Goal: Task Accomplishment & Management: Manage account settings

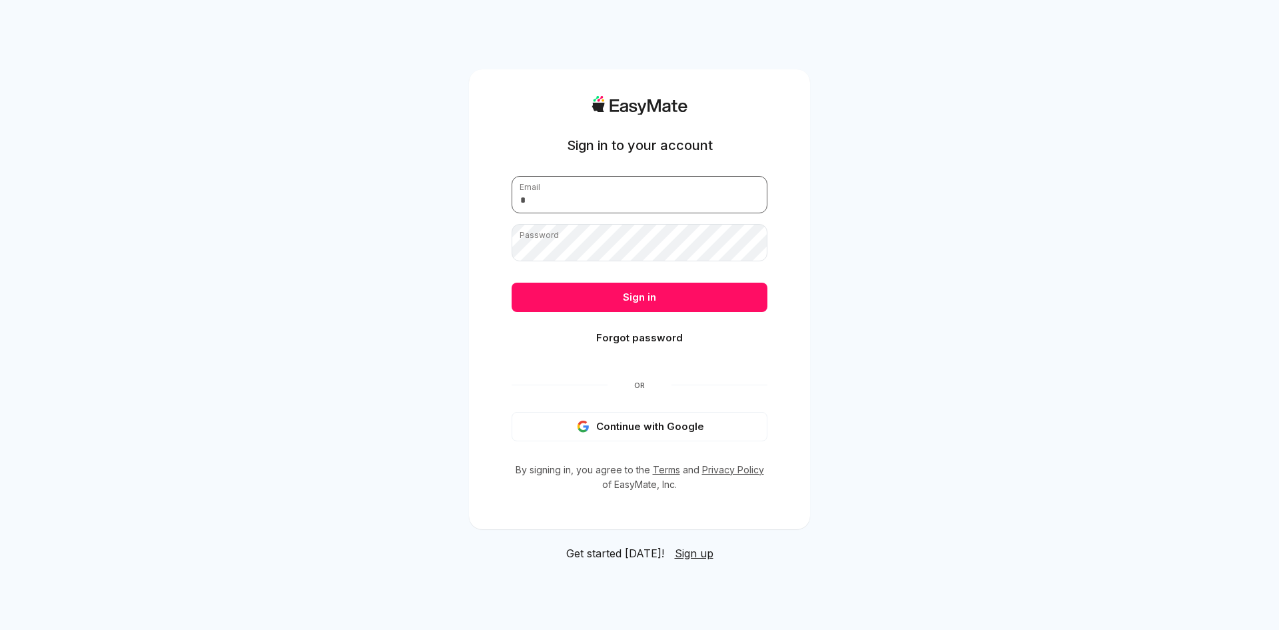
type input "**********"
click at [588, 293] on button "Sign in" at bounding box center [640, 297] width 256 height 29
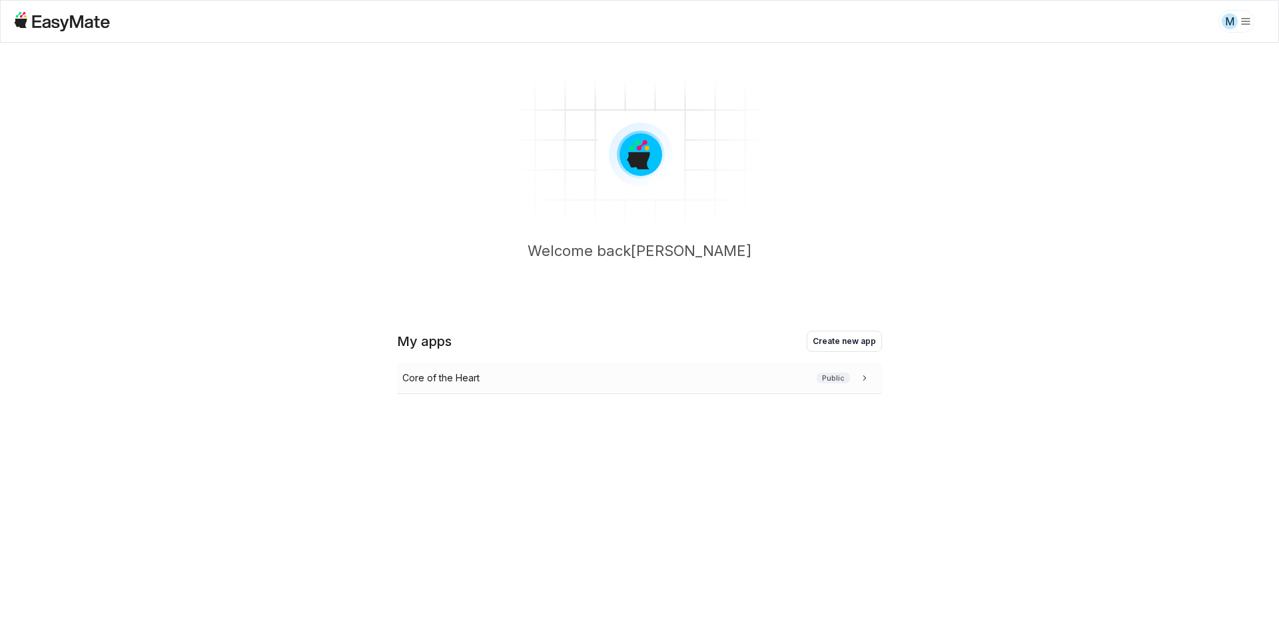
click at [456, 379] on p "Core of the Heart" at bounding box center [440, 378] width 77 height 15
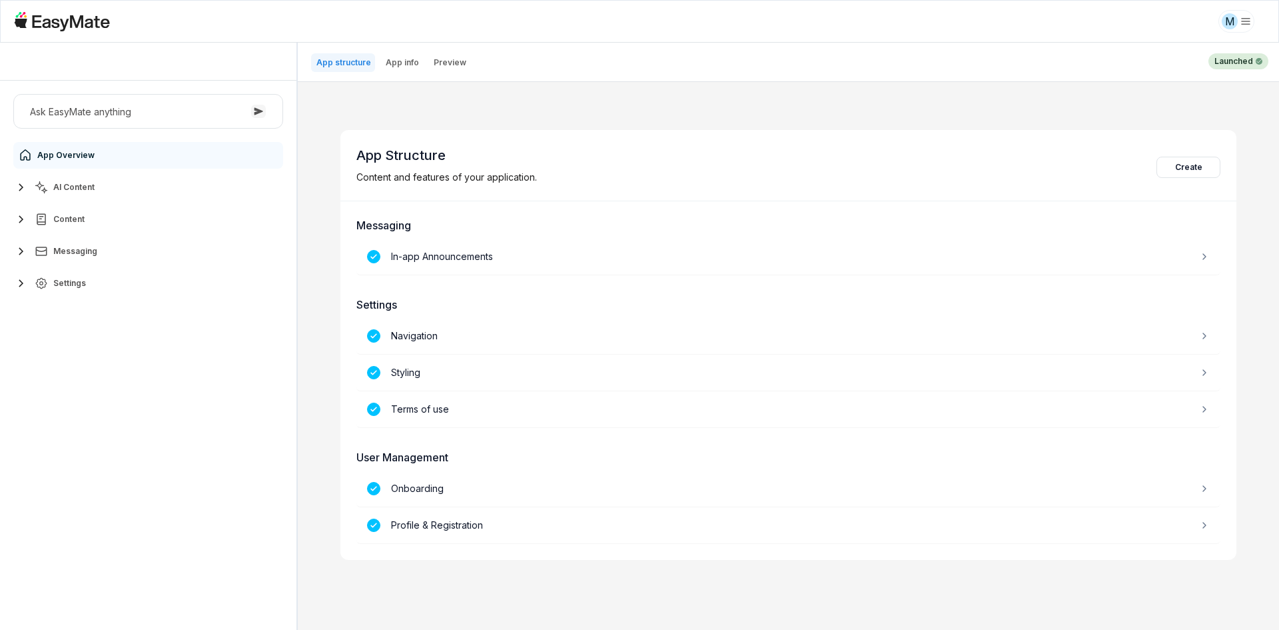
click at [214, 385] on div "Ask EasyMate anything App Overview AI Content Content Messaging Settings" at bounding box center [148, 355] width 297 height 549
click at [106, 189] on button "AI Content" at bounding box center [148, 187] width 270 height 27
click at [108, 215] on link "Agents 3" at bounding box center [155, 219] width 249 height 27
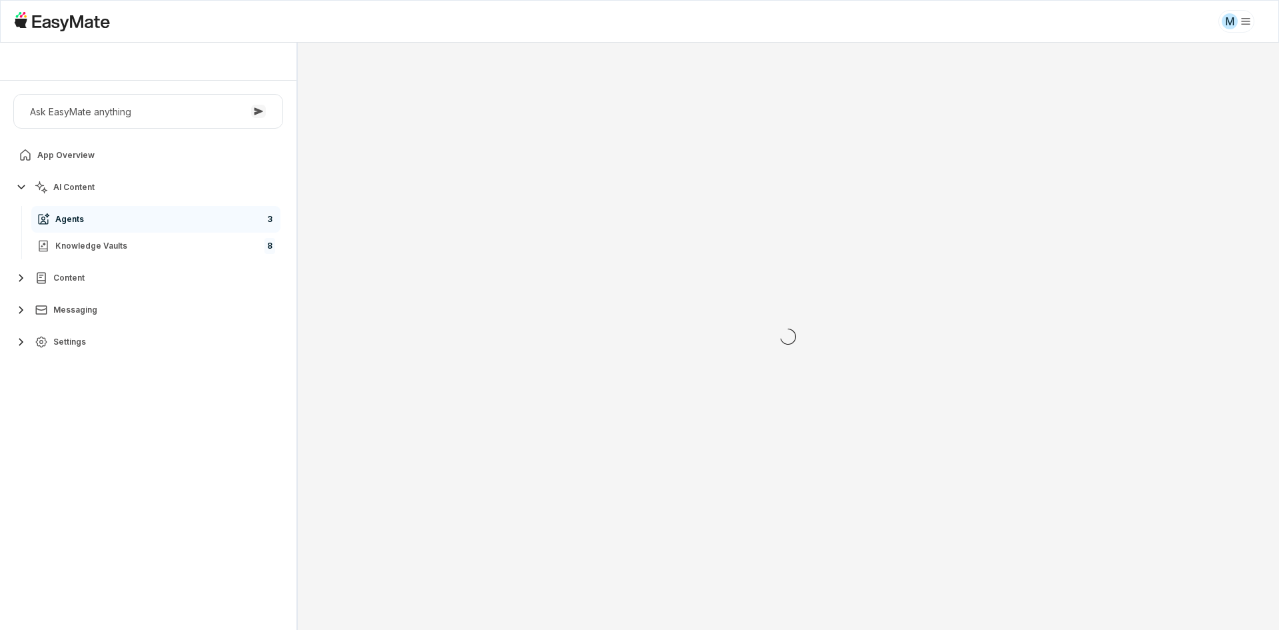
click at [141, 440] on div "Ask EasyMate anything App Overview AI Content Agents 3 Knowledge Vaults 8 Conte…" at bounding box center [148, 355] width 297 height 549
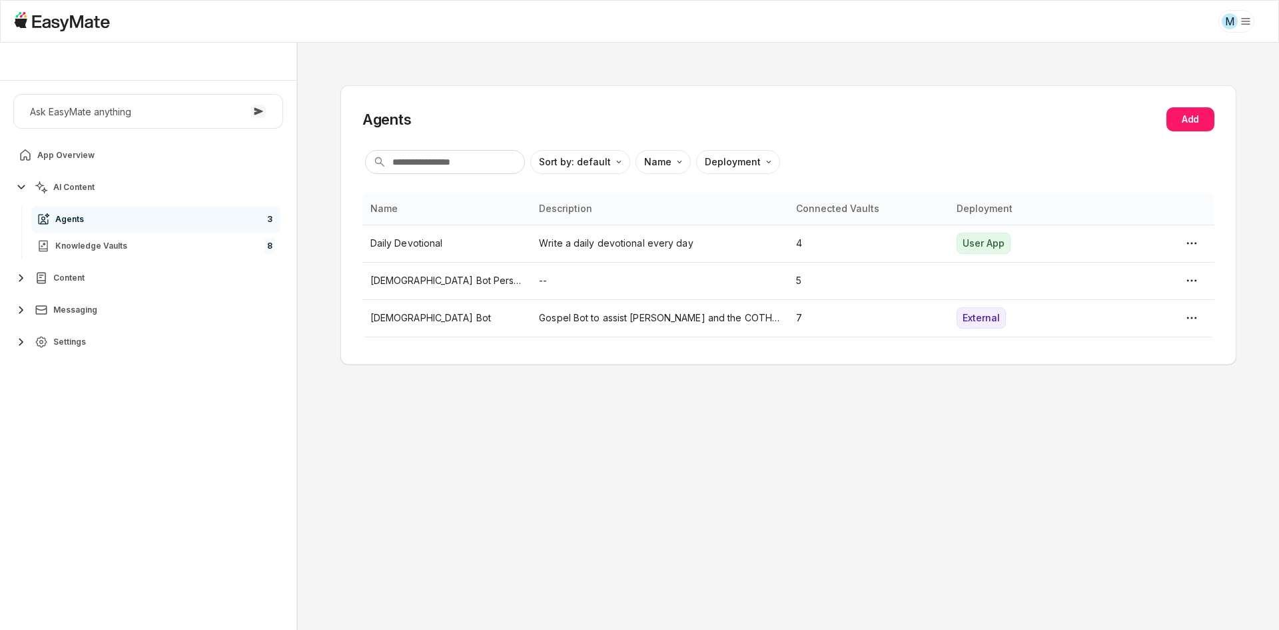
click at [142, 412] on div "Ask EasyMate anything App Overview AI Content Agents 3 Knowledge Vaults 8 Conte…" at bounding box center [148, 355] width 297 height 549
click at [430, 319] on p "[DEMOGRAPHIC_DATA] Bot" at bounding box center [447, 318] width 153 height 15
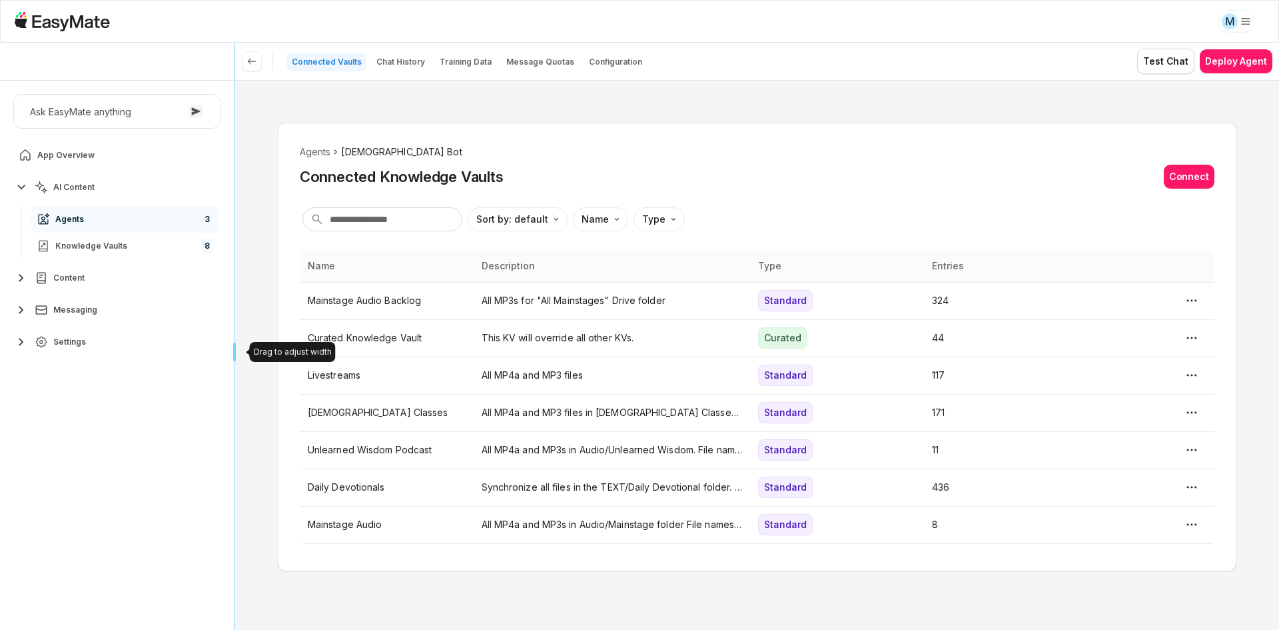
click at [122, 400] on div "Core of the Heart Ask EasyMate anything App Overview AI Content Agents 3 Knowle…" at bounding box center [639, 336] width 1279 height 587
click at [123, 450] on div "Ask EasyMate anything App Overview AI Content Agents 3 Knowledge Vaults 8 Conte…" at bounding box center [117, 355] width 234 height 549
click at [407, 64] on p "Chat History" at bounding box center [401, 62] width 49 height 11
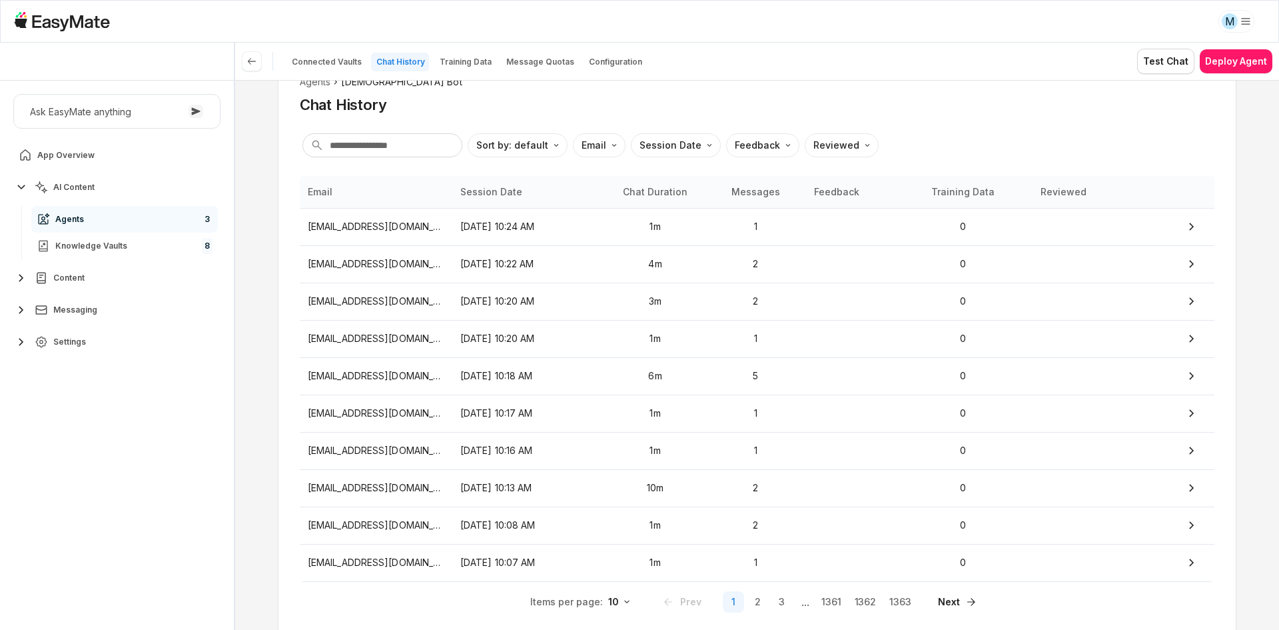
scroll to position [121, 0]
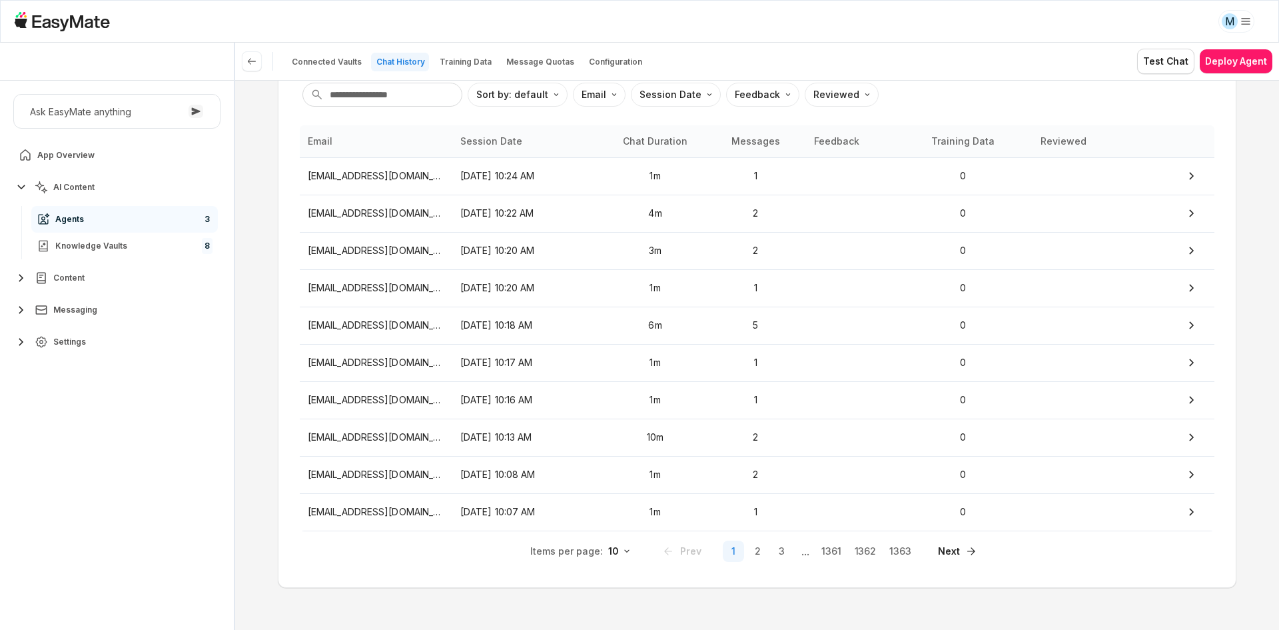
click at [297, 576] on div "Agents Gospel Bot Chat History Sort by: default Direction Email Session Date Fe…" at bounding box center [757, 295] width 959 height 586
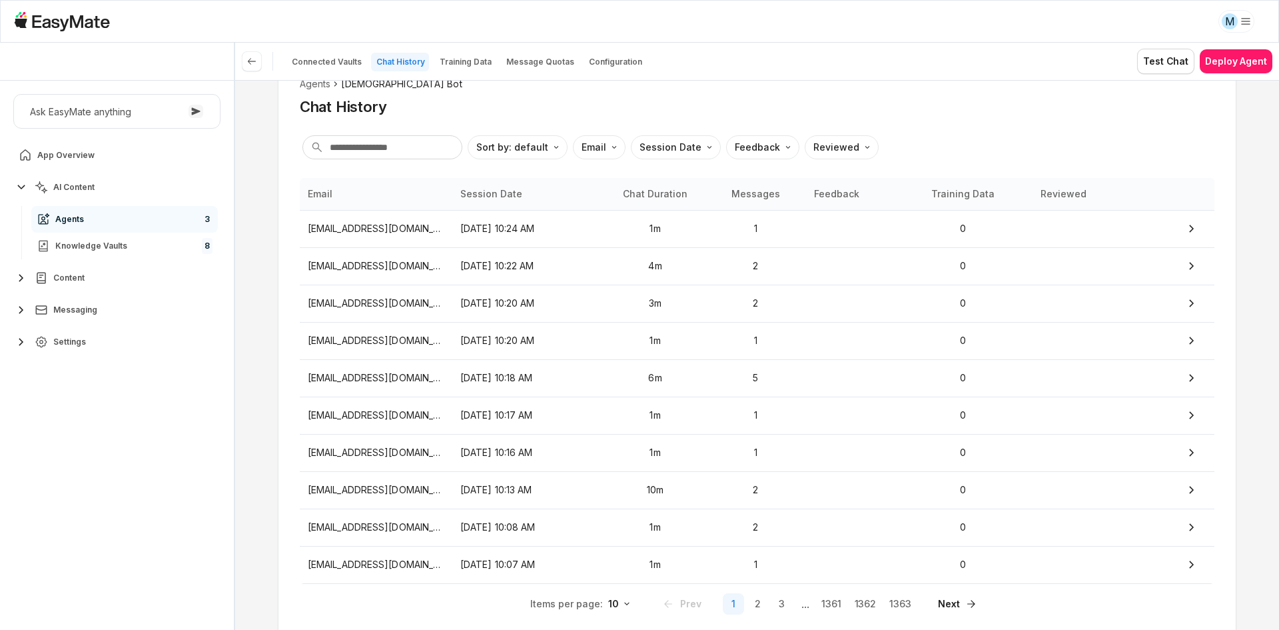
scroll to position [0, 0]
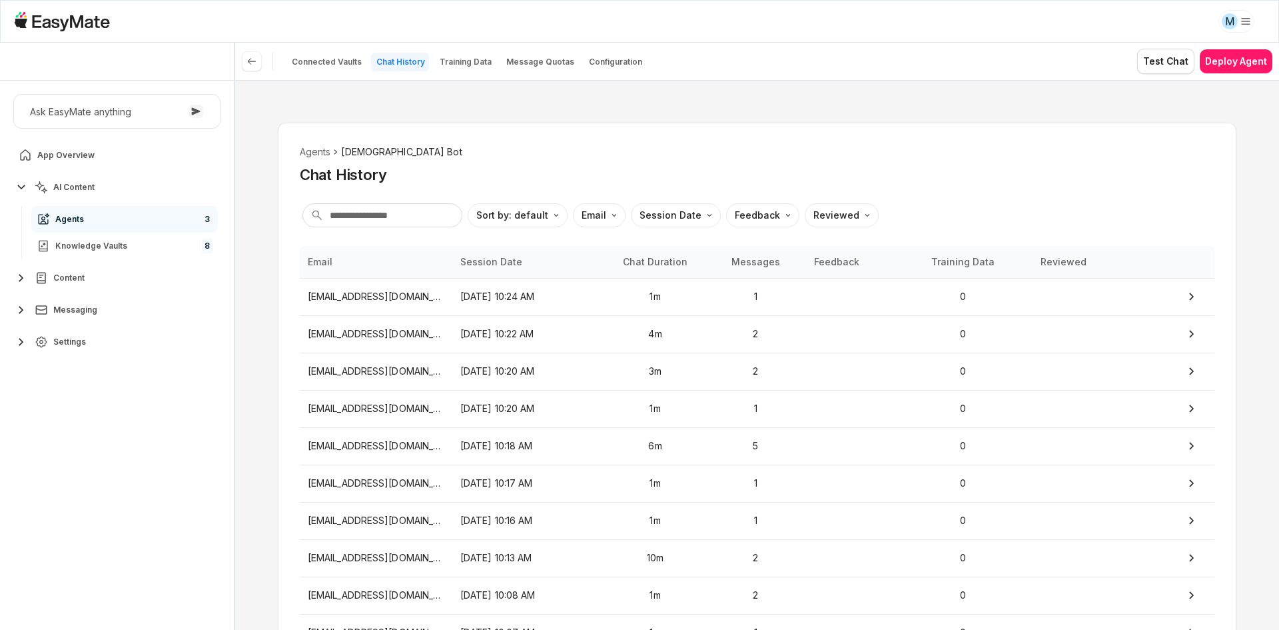
click at [283, 560] on div "Agents Gospel Bot Chat History Sort by: default Direction Email Session Date Fe…" at bounding box center [757, 416] width 959 height 586
click at [280, 553] on div "Agents Gospel Bot Chat History Sort by: default Direction Email Session Date Fe…" at bounding box center [757, 416] width 959 height 586
click at [1123, 98] on div "Agents Gospel Bot Chat History Sort by: default Direction Email Session Date Fe…" at bounding box center [757, 355] width 1044 height 550
click at [1249, 12] on html "M Core of the Heart Ask EasyMate anything App Overview AI Content Agents 3 Know…" at bounding box center [639, 315] width 1279 height 630
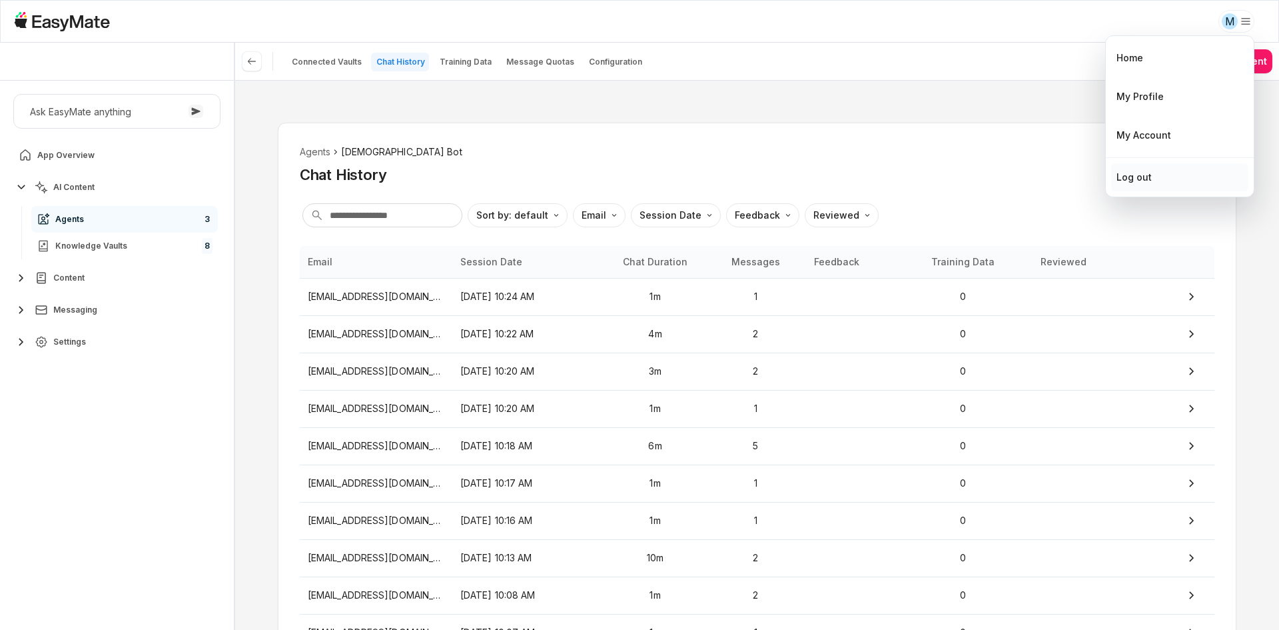
click at [1178, 166] on div "Log out" at bounding box center [1180, 177] width 137 height 28
type textarea "*"
